Goal: Task Accomplishment & Management: Manage account settings

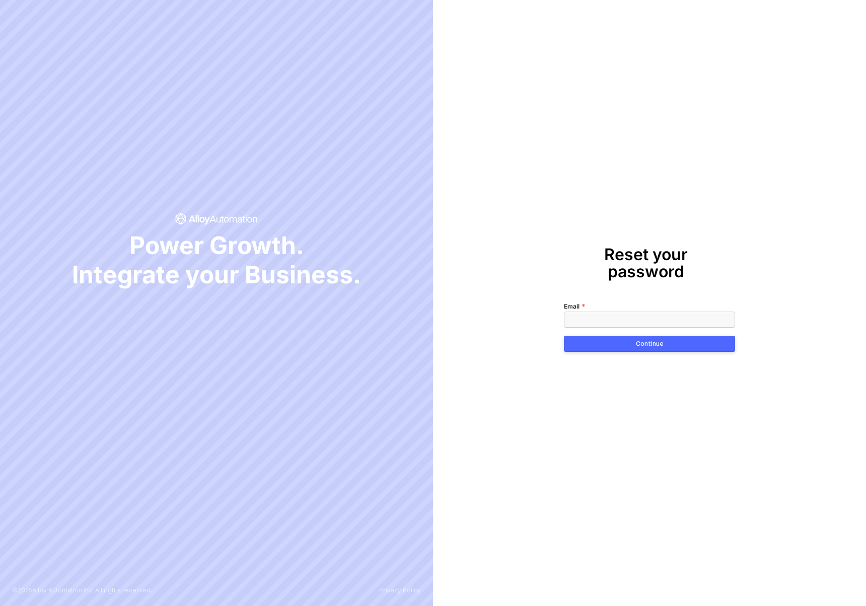
type input "a"
type input "iago.neves@gmail.com"
click at [681, 336] on button "Continue" at bounding box center [649, 344] width 171 height 16
drag, startPoint x: 724, startPoint y: 311, endPoint x: 718, endPoint y: 308, distance: 7.4
click at [724, 316] on icon at bounding box center [724, 319] width 9 height 7
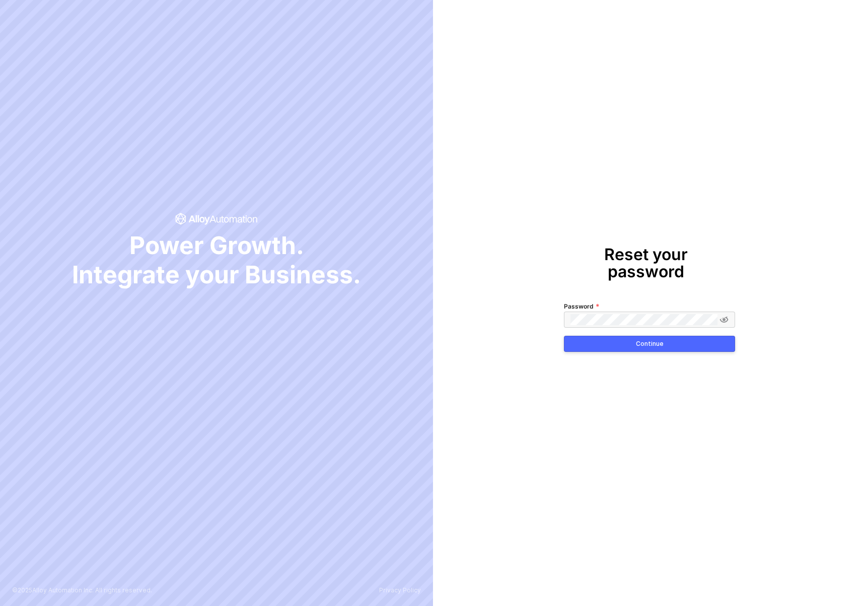
click at [629, 234] on div "Reset your password Password Continue" at bounding box center [649, 303] width 433 height 606
click at [615, 336] on button "Continue" at bounding box center [649, 344] width 171 height 16
type input "[EMAIL_ADDRESS][PERSON_NAME][DOMAIN_NAME]"
click at [592, 336] on button "Continue" at bounding box center [649, 344] width 171 height 16
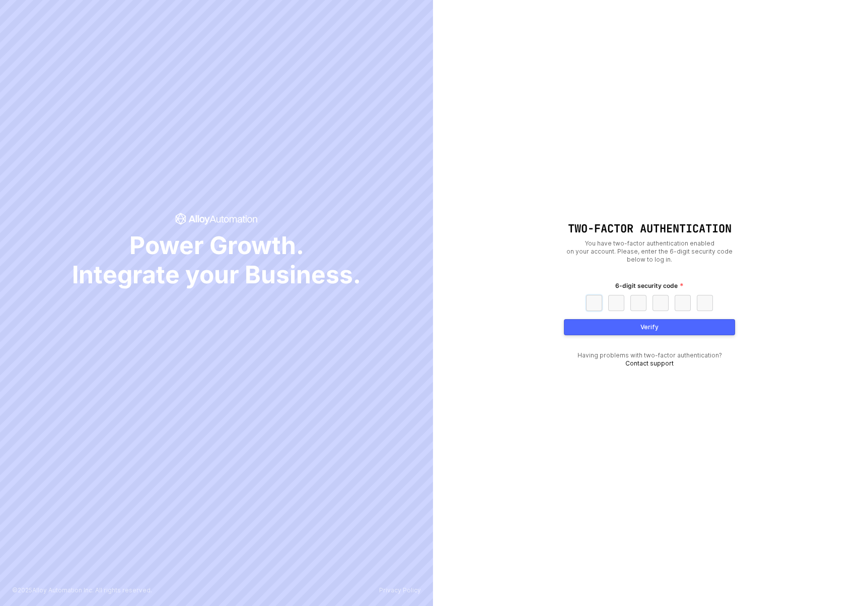
paste input "6"
type input "6"
type input "1"
type input "3"
type input "7"
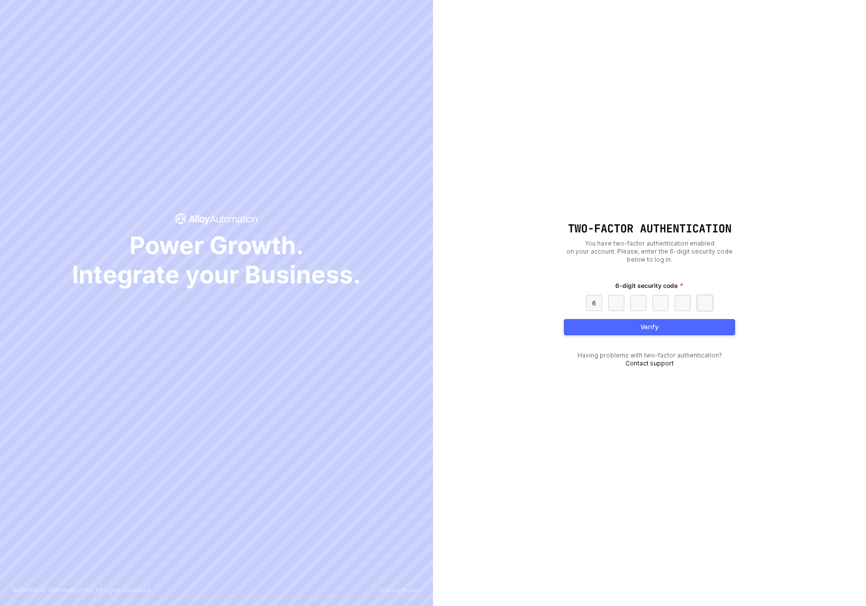
type input "3"
type input "4"
click at [624, 327] on button "Verify" at bounding box center [649, 327] width 171 height 16
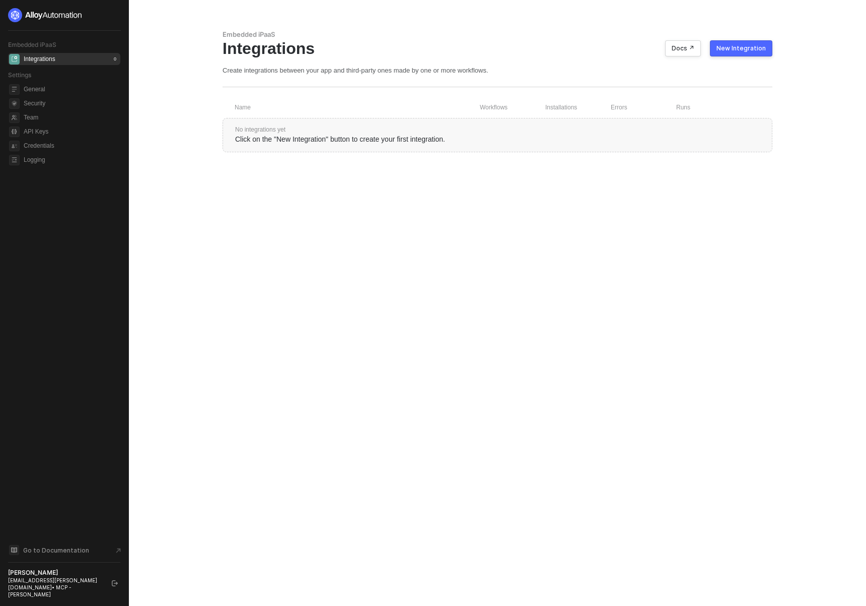
click at [736, 54] on button "New Integration" at bounding box center [741, 48] width 62 height 16
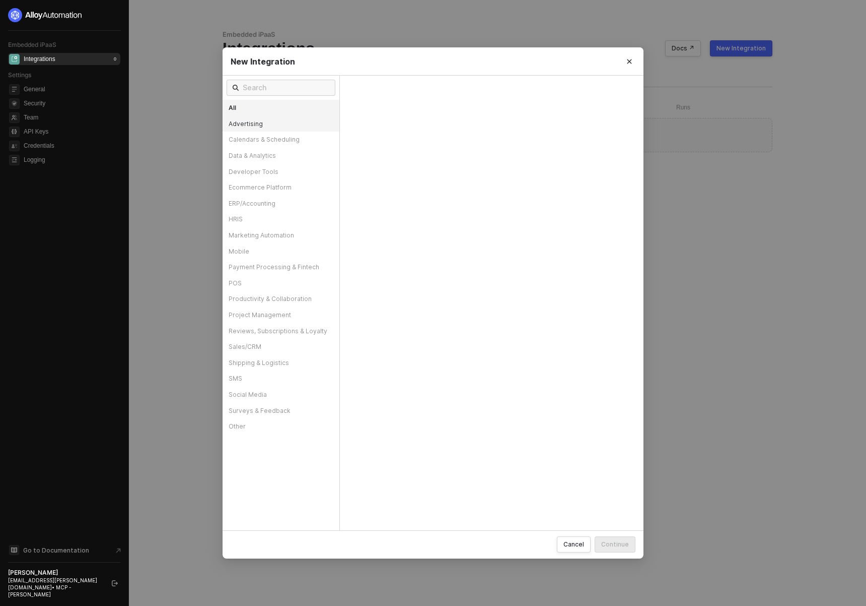
click at [276, 125] on div "Advertising" at bounding box center [281, 124] width 117 height 16
click at [262, 139] on div "Calendars & Scheduling" at bounding box center [281, 139] width 117 height 16
click at [258, 164] on div "Developer Tools" at bounding box center [281, 172] width 117 height 16
drag, startPoint x: 256, startPoint y: 154, endPoint x: 247, endPoint y: 153, distance: 9.6
click at [256, 154] on div "Data & Analytics" at bounding box center [281, 156] width 117 height 16
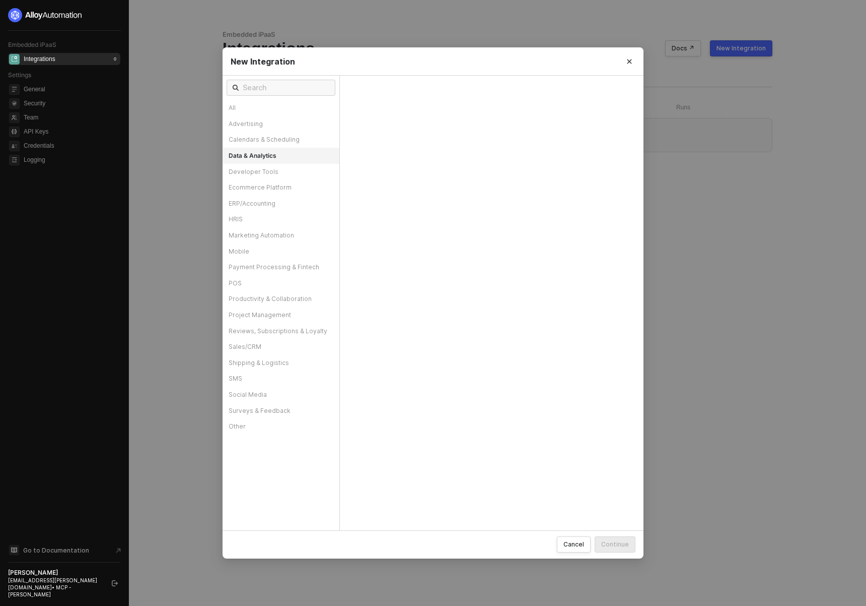
click at [155, 151] on div "New Integration All Advertising Calendars & Scheduling Data & Analytics Develop…" at bounding box center [433, 303] width 866 height 606
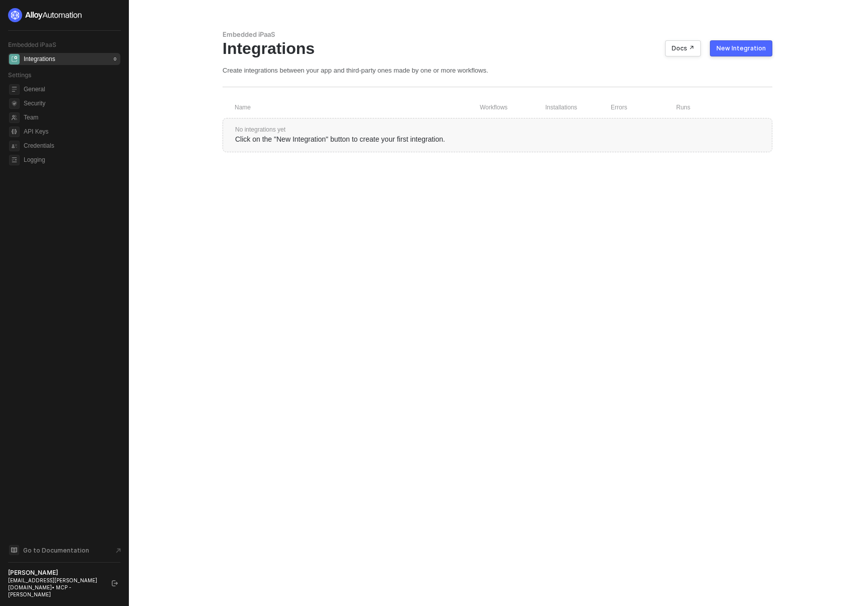
click at [743, 44] on div "New Integration" at bounding box center [741, 48] width 49 height 8
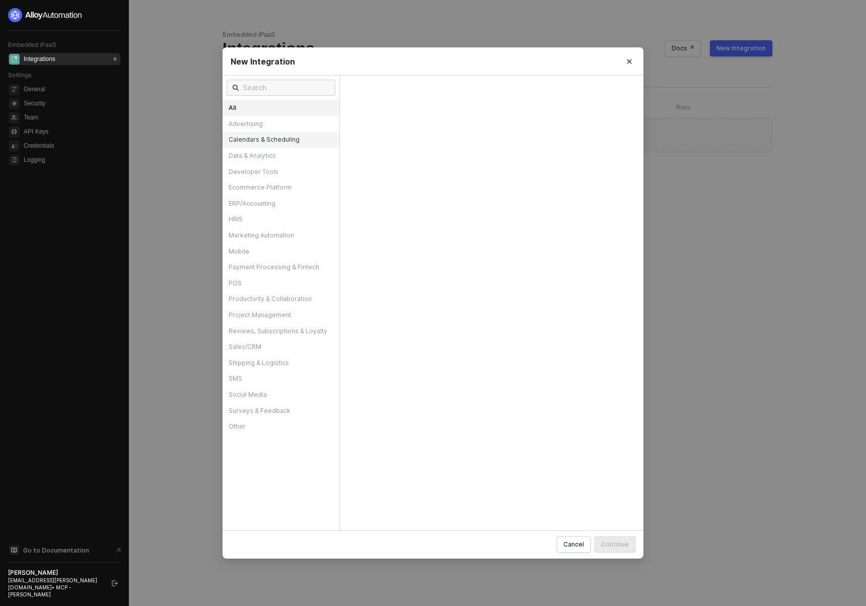
click at [253, 140] on div "Calendars & Scheduling" at bounding box center [281, 139] width 117 height 16
click at [92, 53] on div "New Integration All Advertising Calendars & Scheduling Data & Analytics Develop…" at bounding box center [433, 303] width 866 height 606
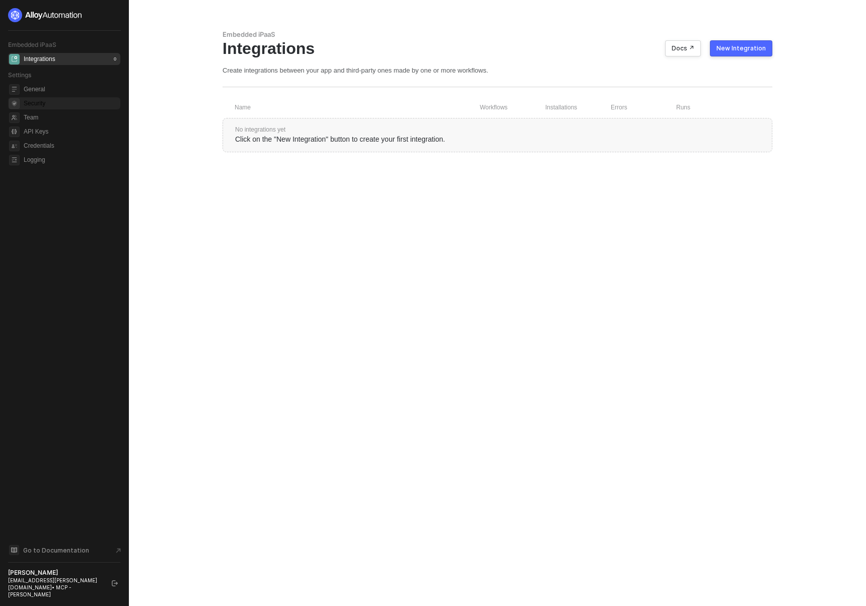
click at [26, 99] on span "Security" at bounding box center [71, 103] width 95 height 12
